Goal: Task Accomplishment & Management: Manage account settings

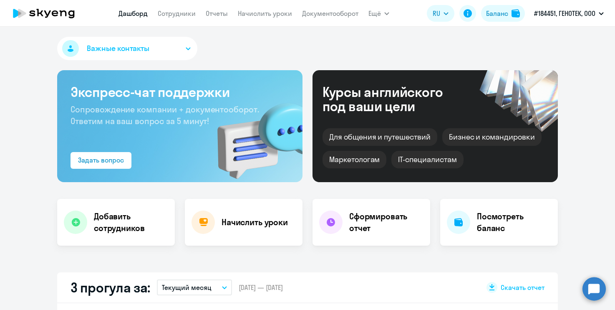
select select "30"
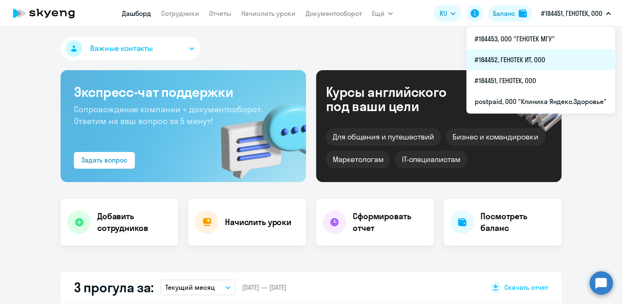
click at [523, 61] on li "#184452, ГЕНОТЕК ИТ, ООО" at bounding box center [540, 59] width 149 height 21
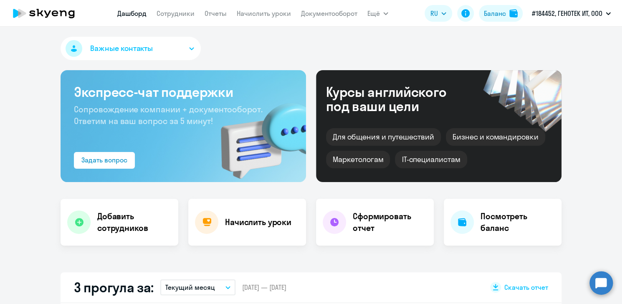
select select "30"
click at [185, 11] on link "Сотрудники" at bounding box center [176, 13] width 38 height 8
select select "30"
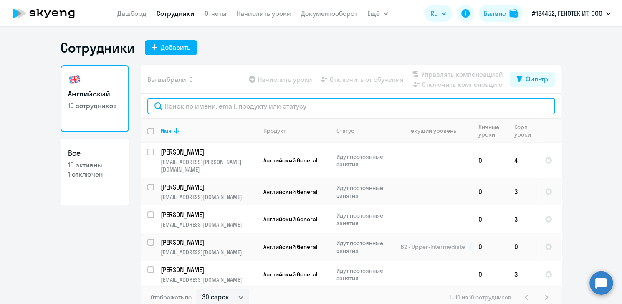
click at [250, 108] on input "text" at bounding box center [351, 106] width 408 height 17
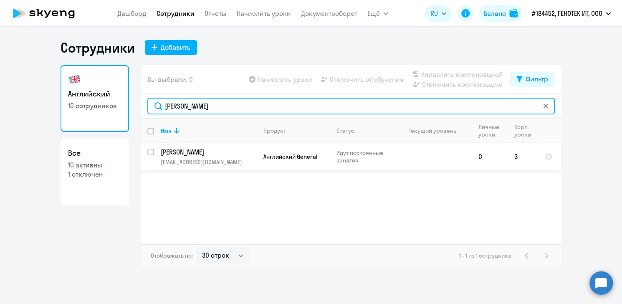
type input "[PERSON_NAME]"
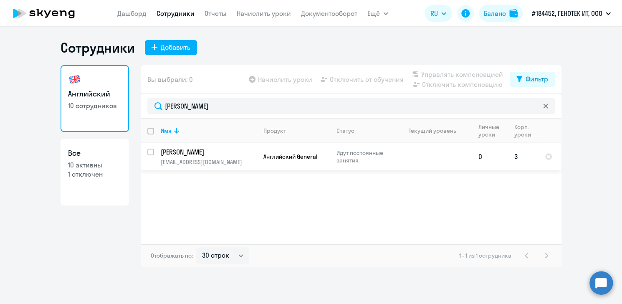
click at [210, 156] on p "[PERSON_NAME]" at bounding box center [208, 151] width 94 height 9
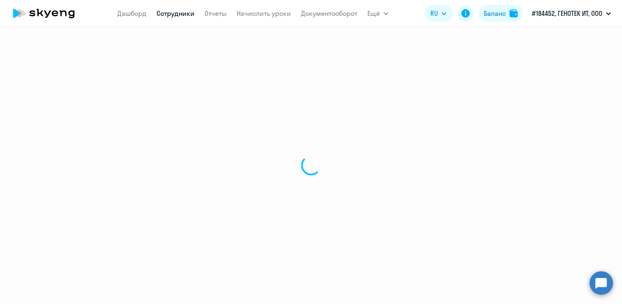
select select "english"
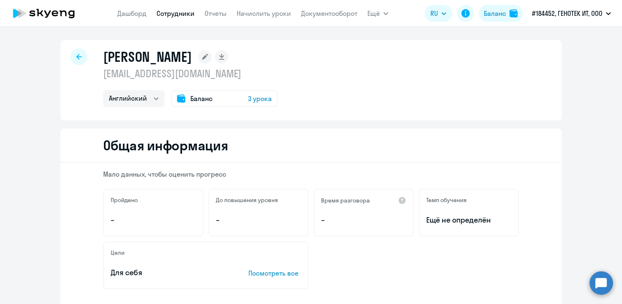
click at [76, 57] on icon at bounding box center [78, 56] width 5 height 5
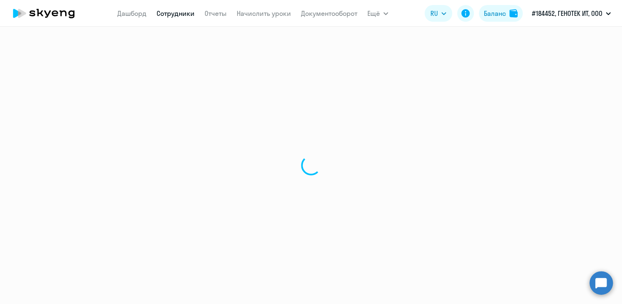
select select "30"
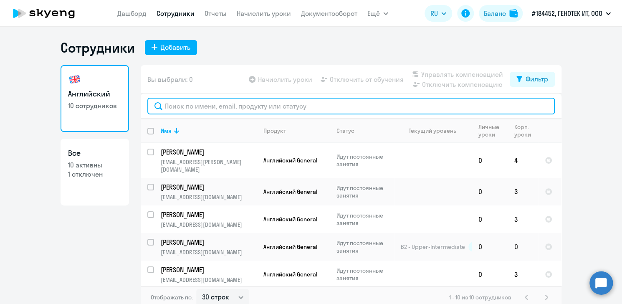
click at [213, 106] on input "text" at bounding box center [351, 106] width 408 height 17
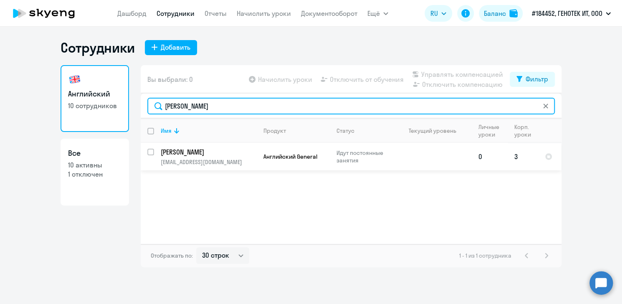
type input "[PERSON_NAME]"
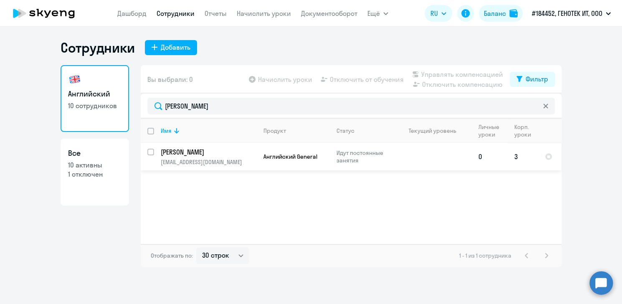
click at [149, 152] on input "select row 42257940" at bounding box center [155, 157] width 17 height 17
checkbox input "true"
click at [357, 80] on span "Отключить от обучения" at bounding box center [367, 79] width 74 height 10
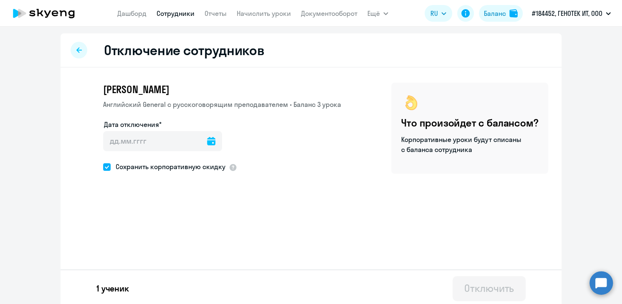
click at [207, 142] on icon at bounding box center [211, 141] width 8 height 8
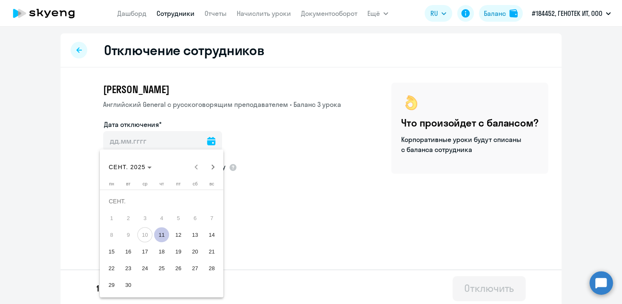
click at [164, 236] on span "11" at bounding box center [161, 234] width 15 height 15
type input "[DATE]"
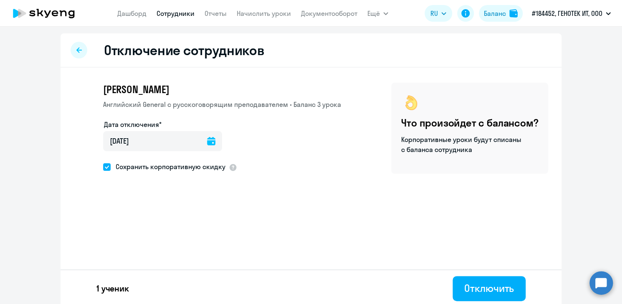
click at [104, 167] on span at bounding box center [107, 167] width 8 height 8
click at [103, 167] on input "Сохранить корпоративную скидку" at bounding box center [103, 167] width 0 height 0
checkbox input "false"
click at [487, 290] on div "Отключить" at bounding box center [489, 287] width 50 height 13
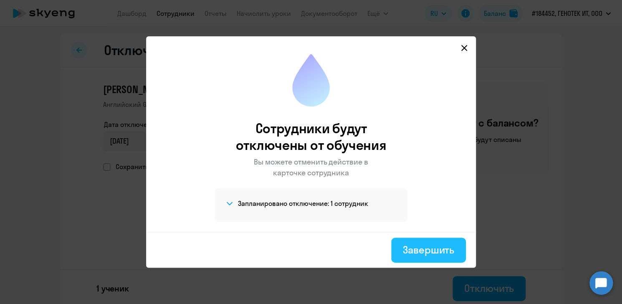
click at [424, 251] on div "Завершить" at bounding box center [428, 249] width 51 height 13
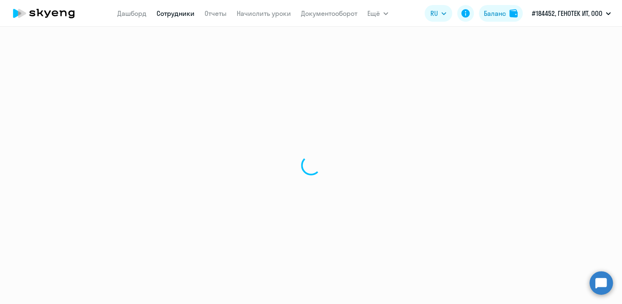
select select "30"
